Goal: Information Seeking & Learning: Learn about a topic

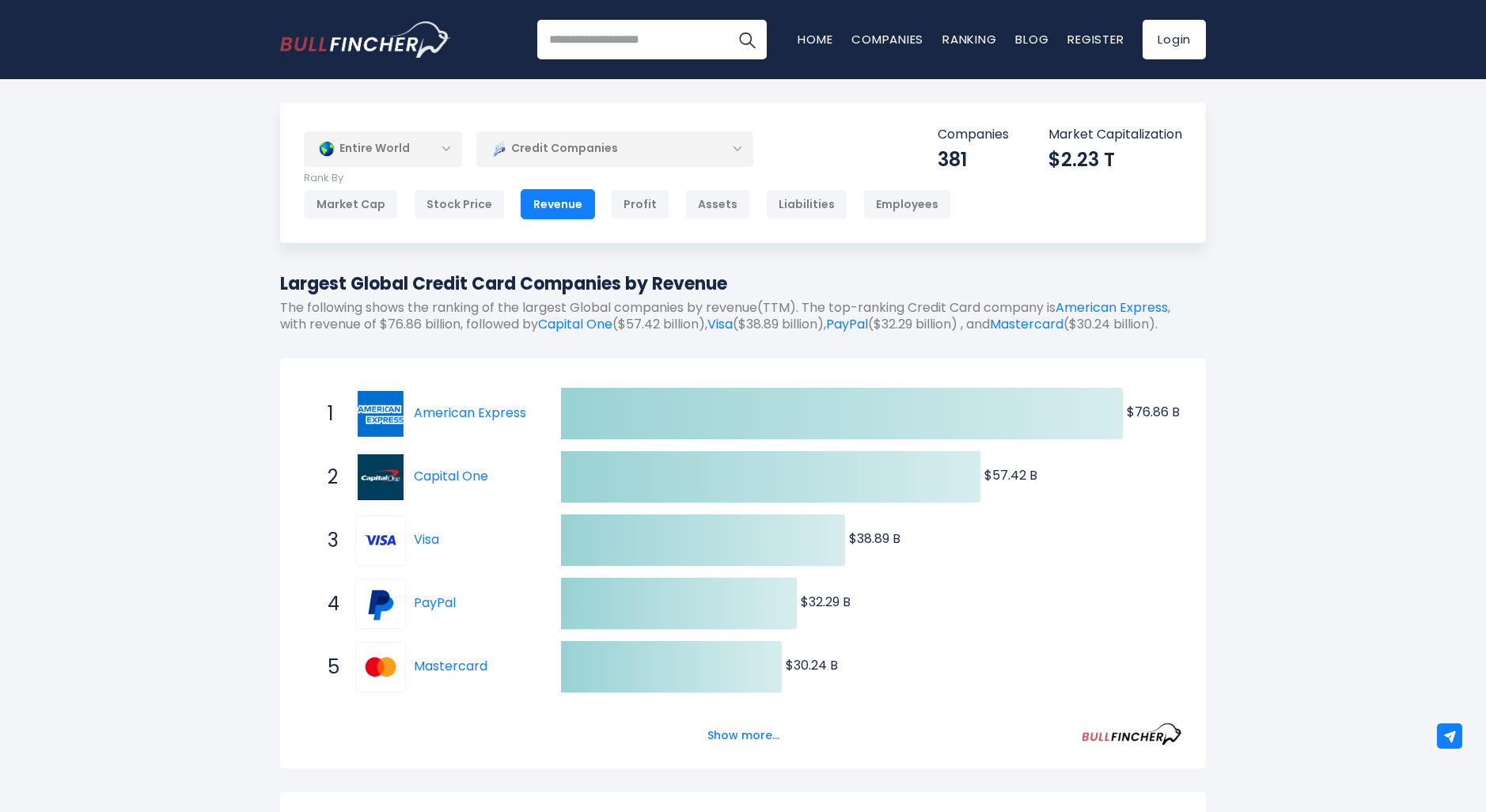
click at [433, 155] on div "Entire World" at bounding box center [383, 148] width 159 height 36
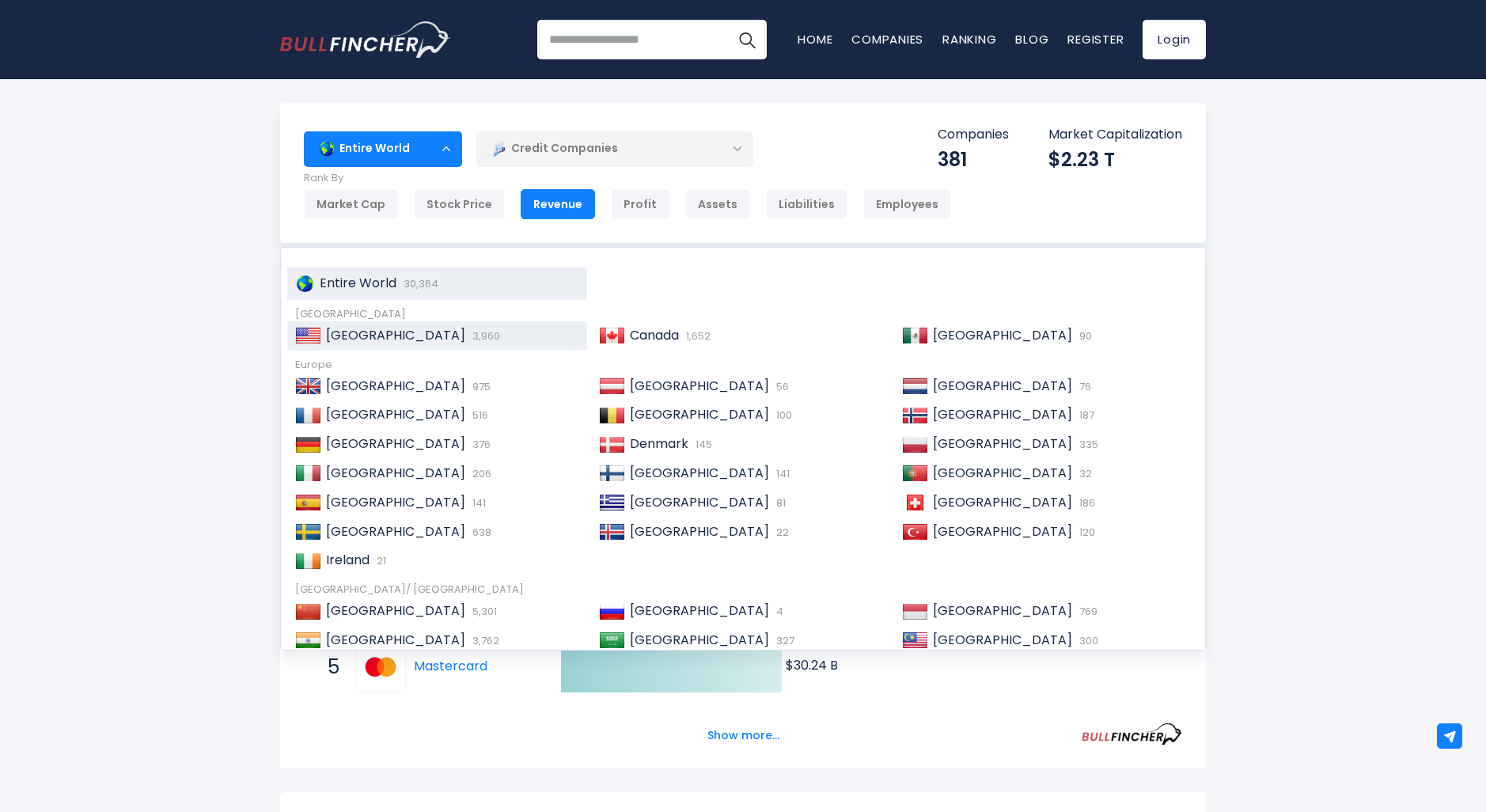
click at [444, 342] on div "United States 3,960" at bounding box center [437, 336] width 300 height 30
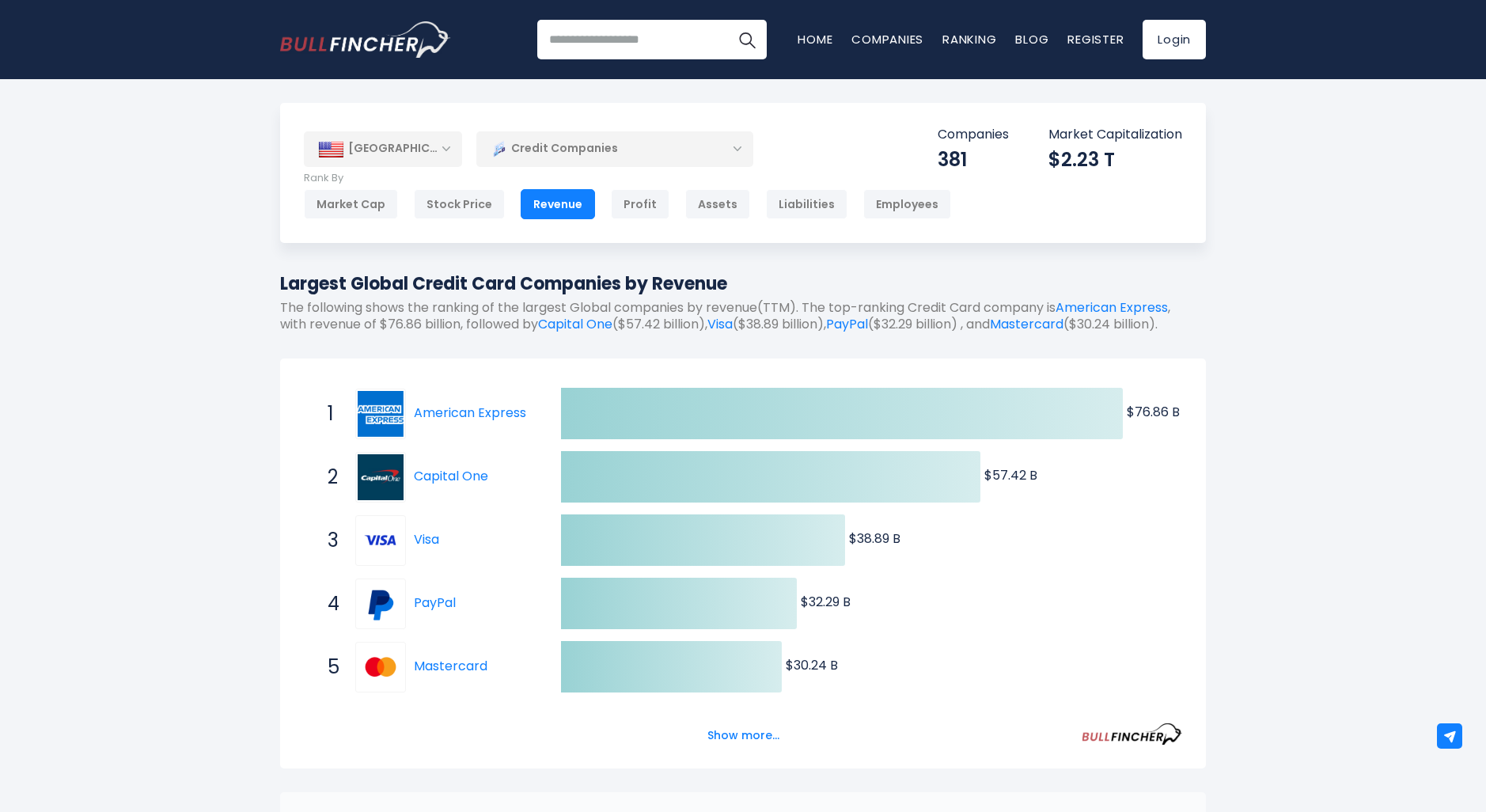
click at [386, 162] on div "[GEOGRAPHIC_DATA]" at bounding box center [383, 148] width 159 height 34
click at [396, 152] on div "[GEOGRAPHIC_DATA]" at bounding box center [383, 148] width 159 height 34
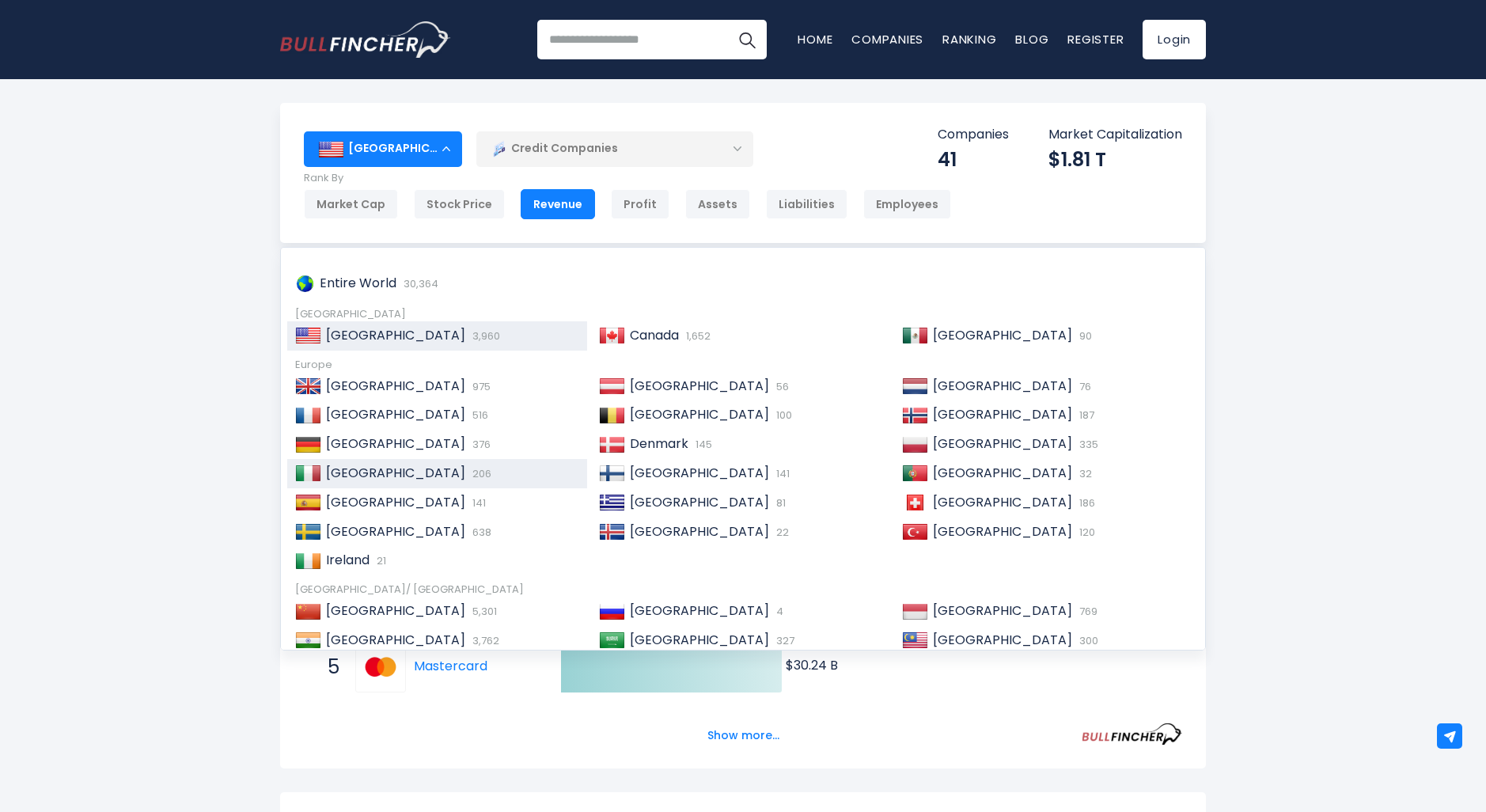
click at [409, 471] on div "Italy 206" at bounding box center [450, 473] width 258 height 17
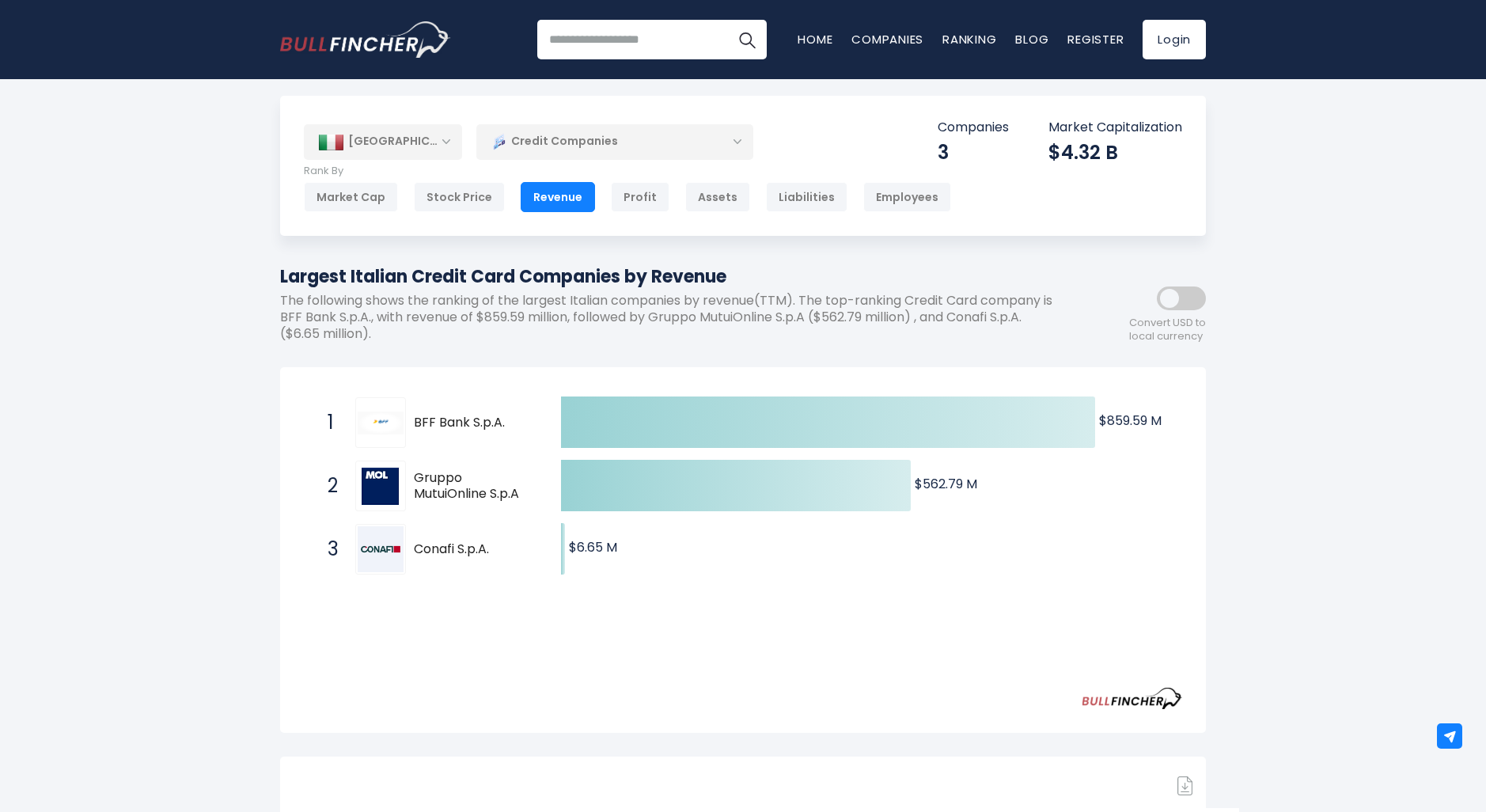
scroll to position [9, 0]
click at [373, 163] on div "Italy Entire World 30,364 North America United States 3,960 Canada" at bounding box center [743, 164] width 926 height 140
click at [373, 163] on p "Rank By" at bounding box center [627, 170] width 647 height 14
click at [373, 155] on div "[GEOGRAPHIC_DATA]" at bounding box center [383, 139] width 159 height 34
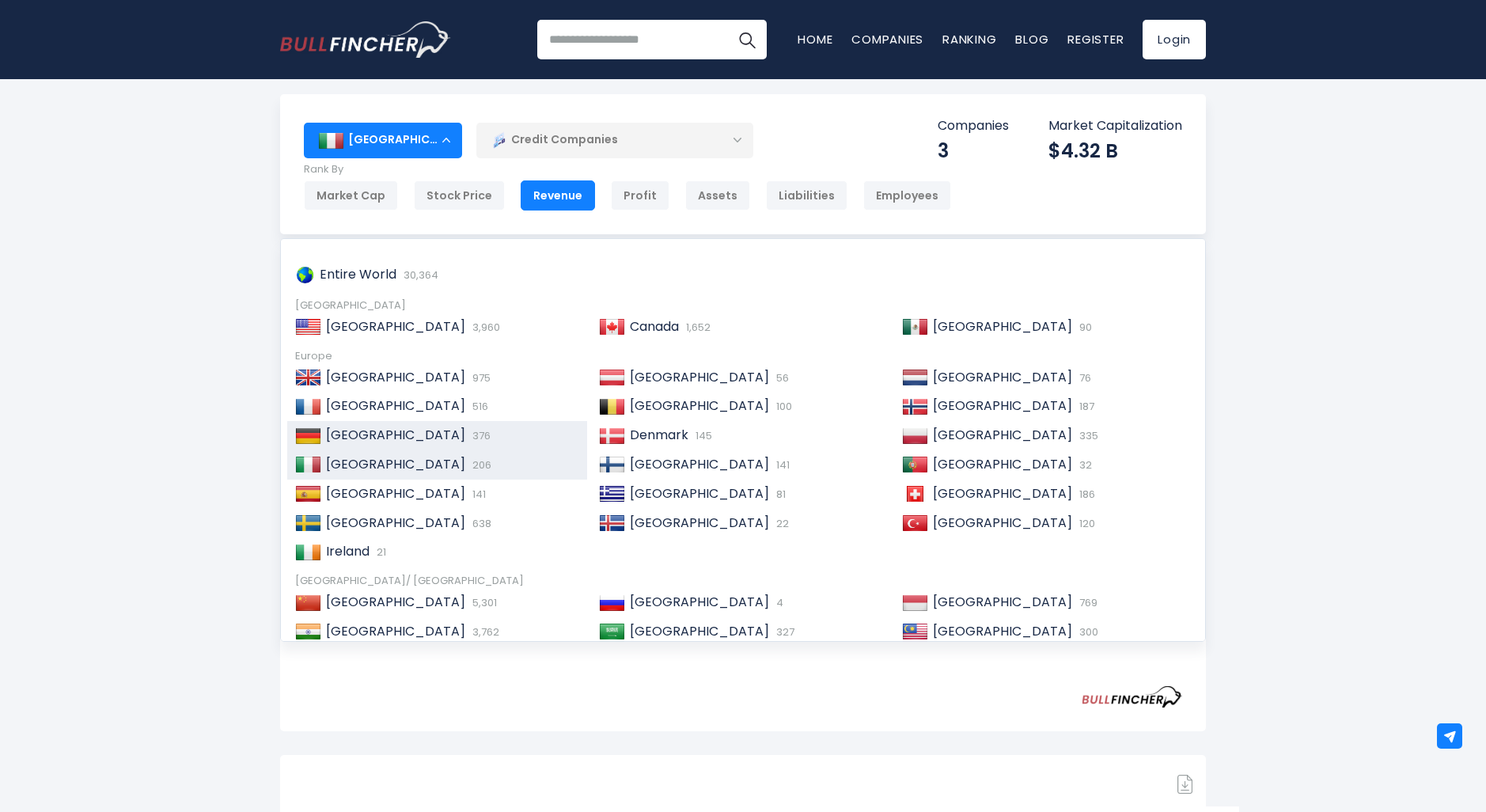
click at [368, 425] on span "[GEOGRAPHIC_DATA]" at bounding box center [396, 434] width 139 height 18
